Goal: Task Accomplishment & Management: Manage account settings

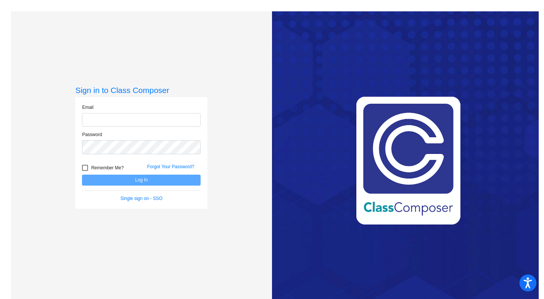
type input "[EMAIL_ADDRESS][DOMAIN_NAME]"
click at [148, 178] on button "Log In" at bounding box center [141, 179] width 119 height 11
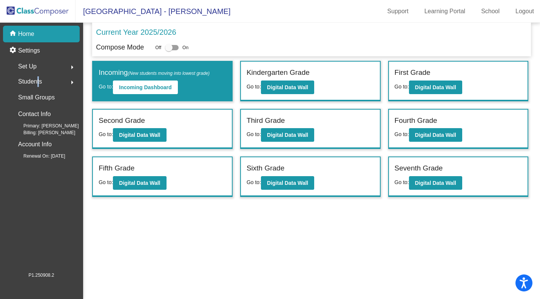
click at [36, 80] on span "Students" at bounding box center [30, 81] width 24 height 11
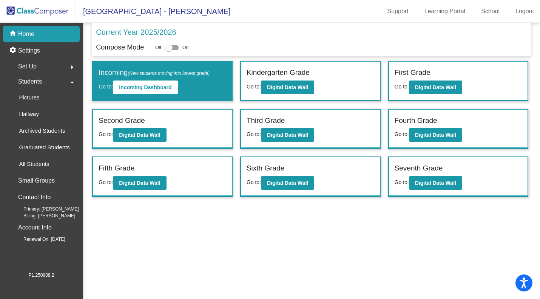
click at [40, 126] on div "Archived Students" at bounding box center [39, 130] width 63 height 17
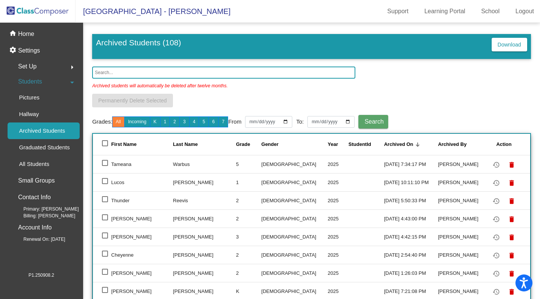
click at [129, 71] on input "text" at bounding box center [223, 72] width 263 height 12
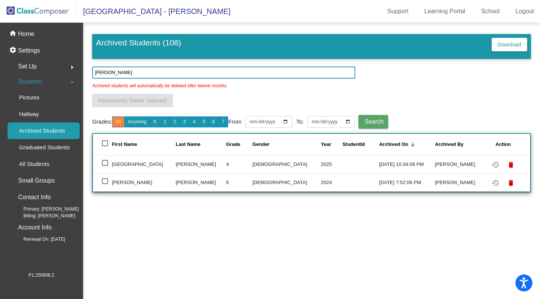
type input "[PERSON_NAME]"
click at [104, 164] on div at bounding box center [105, 163] width 6 height 6
click at [105, 166] on input "select row 91" at bounding box center [105, 166] width 0 height 0
click at [107, 164] on div at bounding box center [105, 163] width 6 height 6
click at [105, 166] on input "deselect row 91" at bounding box center [105, 166] width 0 height 0
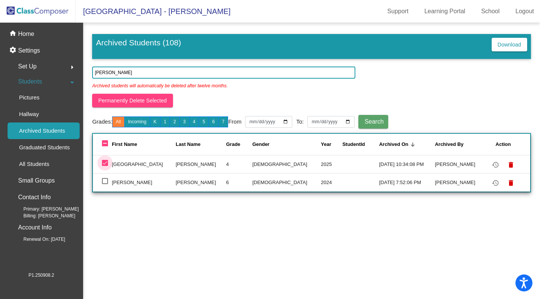
checkbox input "false"
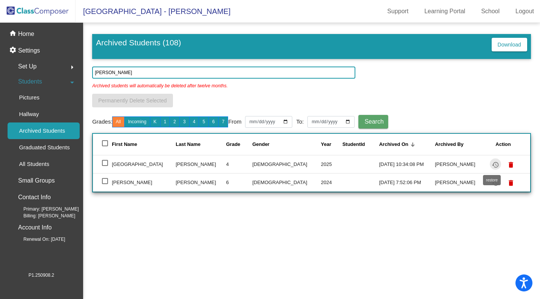
click at [491, 165] on mat-icon "restore" at bounding box center [495, 164] width 9 height 9
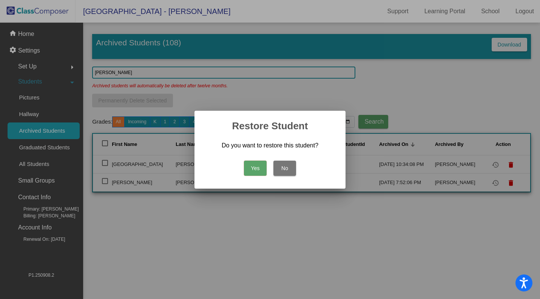
click at [252, 168] on button "Yes" at bounding box center [255, 167] width 23 height 15
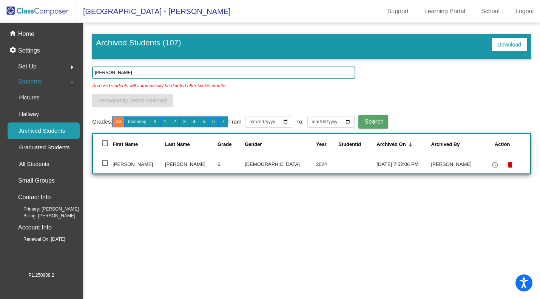
click at [31, 117] on p "Hallway" at bounding box center [29, 113] width 20 height 9
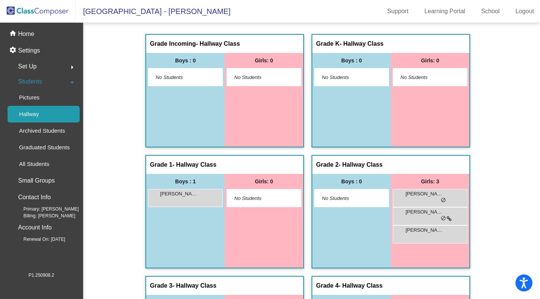
scroll to position [38, 0]
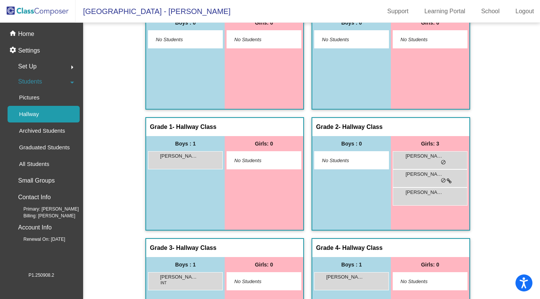
drag, startPoint x: 46, startPoint y: 14, endPoint x: 65, endPoint y: 18, distance: 19.6
click at [46, 14] on img at bounding box center [38, 11] width 76 height 22
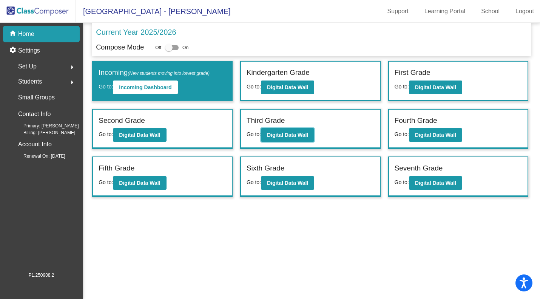
click at [296, 133] on b "Digital Data Wall" at bounding box center [287, 135] width 41 height 6
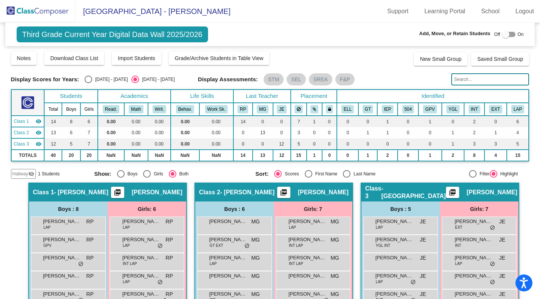
scroll to position [74, 0]
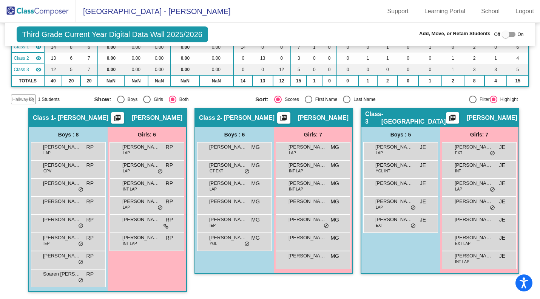
click at [20, 102] on span "Hallway" at bounding box center [20, 99] width 16 height 7
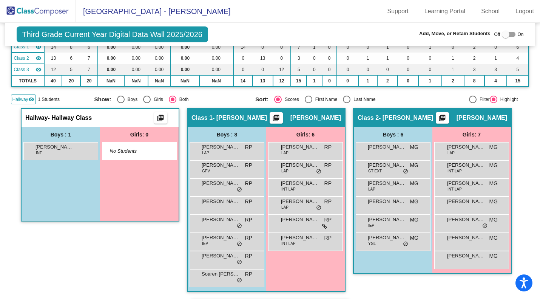
click at [20, 102] on span "Hallway" at bounding box center [20, 99] width 16 height 7
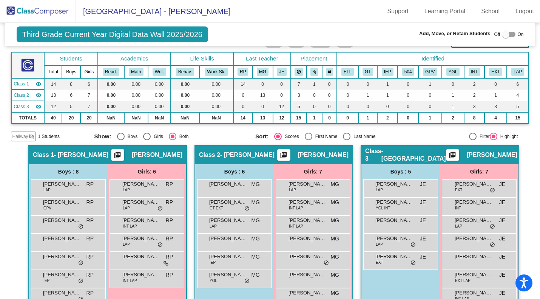
scroll to position [0, 0]
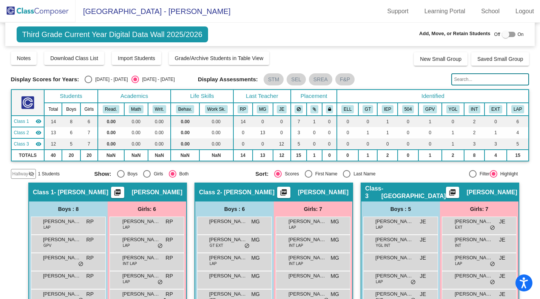
click at [46, 12] on img at bounding box center [38, 11] width 76 height 22
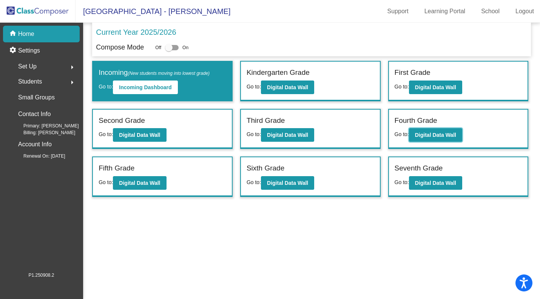
click at [436, 139] on button "Digital Data Wall" at bounding box center [435, 135] width 53 height 14
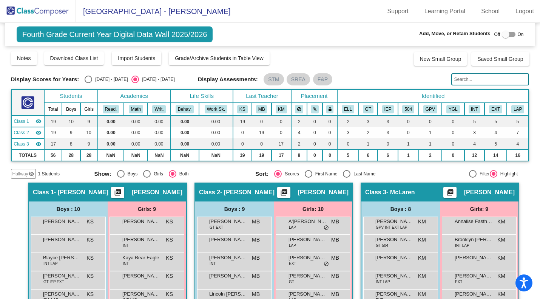
click at [18, 171] on span "Hallway" at bounding box center [20, 173] width 16 height 7
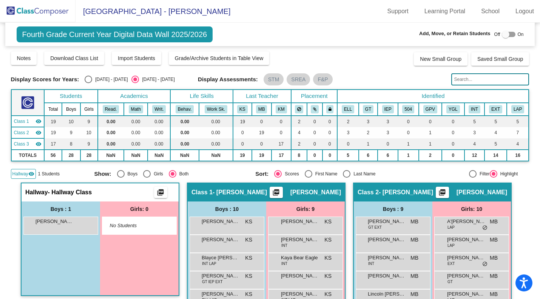
click at [23, 173] on span "Hallway" at bounding box center [20, 173] width 16 height 7
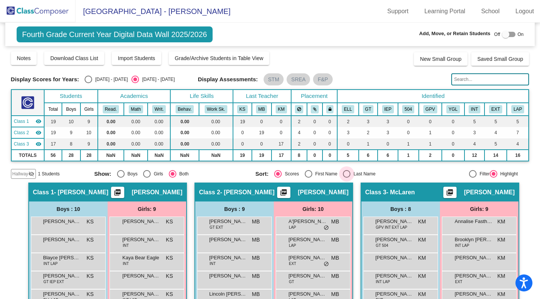
click at [346, 174] on div "Select an option" at bounding box center [347, 174] width 8 height 8
click at [346, 177] on input "Last Name" at bounding box center [346, 177] width 0 height 0
radio input "true"
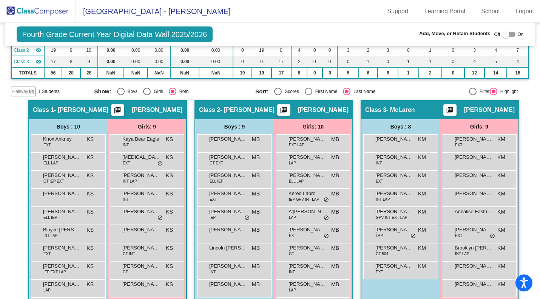
scroll to position [111, 0]
